Goal: Navigation & Orientation: Find specific page/section

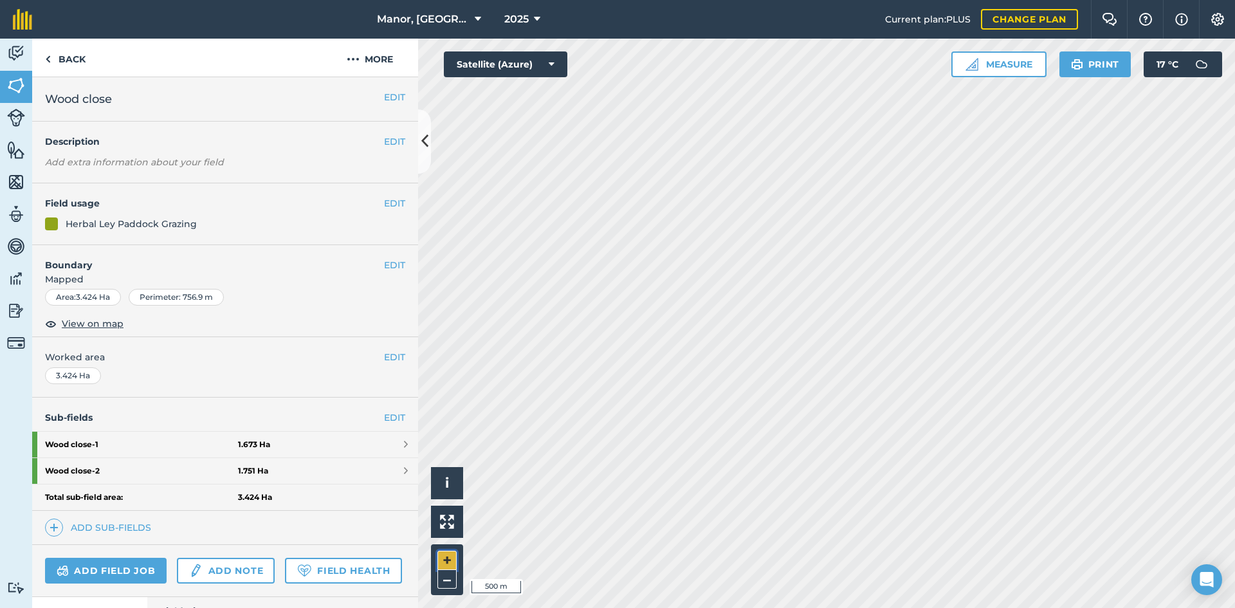
click at [444, 561] on button "+" at bounding box center [446, 559] width 19 height 19
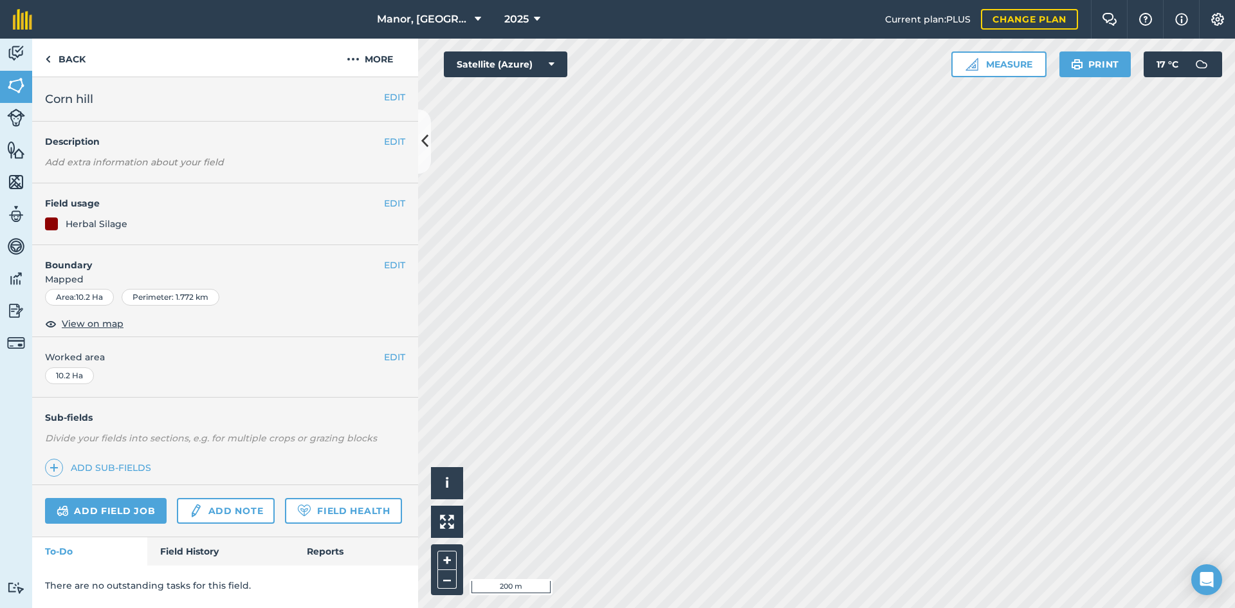
click at [224, 61] on div "Back More" at bounding box center [225, 58] width 386 height 39
